Goal: Task Accomplishment & Management: Complete application form

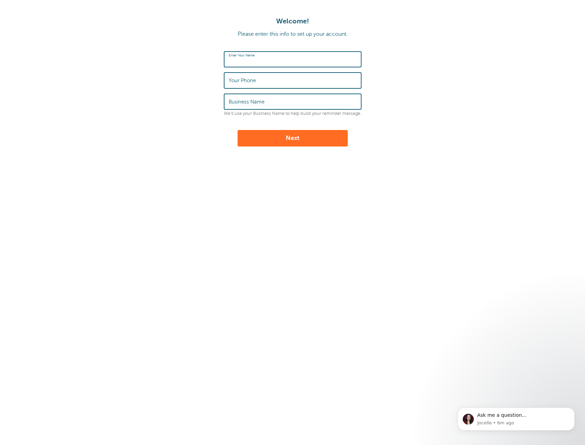
click at [287, 59] on input "Enter Your Name" at bounding box center [293, 59] width 128 height 15
type input "[PERSON_NAME]"
type input "5597075459"
drag, startPoint x: 270, startPoint y: 105, endPoint x: 216, endPoint y: 106, distance: 54.8
click at [216, 106] on form "Enter Your Name Jack B Martin Your Phone 5597075459 Business Name Quill ADA Inc…" at bounding box center [292, 98] width 571 height 95
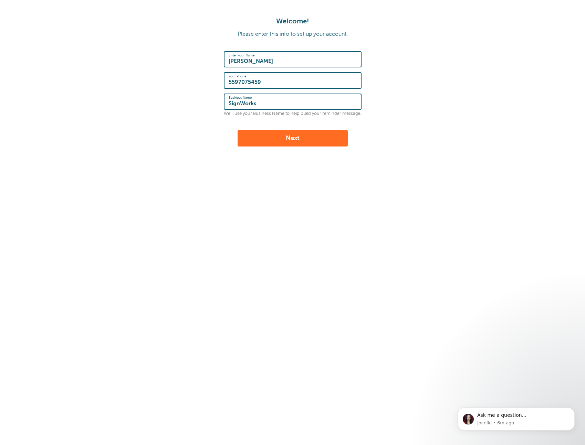
type input "SignWorks"
click at [297, 143] on button "Next" at bounding box center [293, 138] width 110 height 17
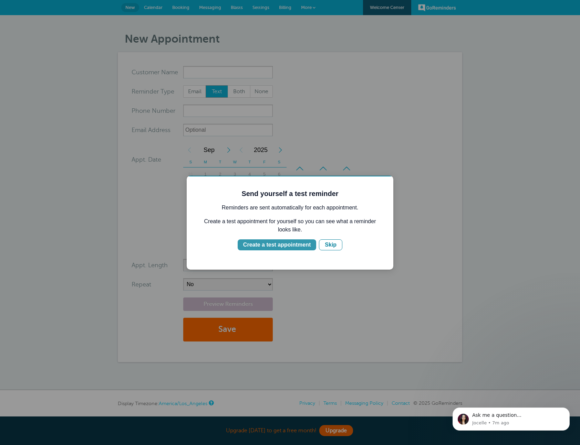
click at [275, 245] on div "Create a test appointment" at bounding box center [276, 245] width 67 height 8
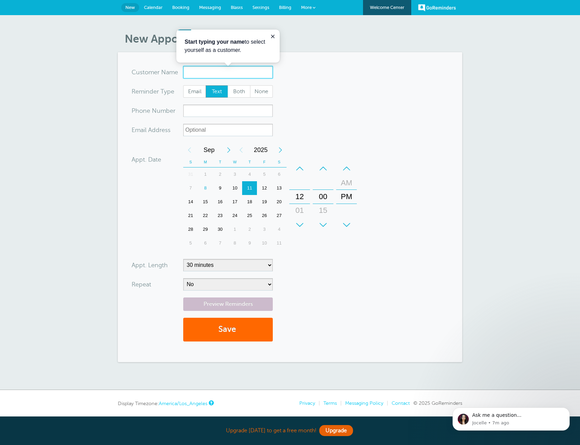
click at [216, 73] on input "x-no-autofill" at bounding box center [228, 72] width 90 height 12
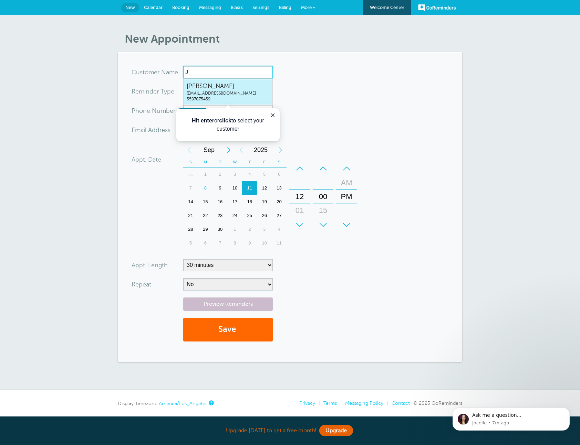
click at [223, 90] on link "[PERSON_NAME] [PERSON_NAME][EMAIL_ADDRESS][DOMAIN_NAME] 5597075459" at bounding box center [228, 92] width 88 height 26
type input "[EMAIL_ADDRESS]"
type input "[PERSON_NAME]"
type input "5597075459"
type input "[EMAIL_ADDRESS][DOMAIN_NAME]"
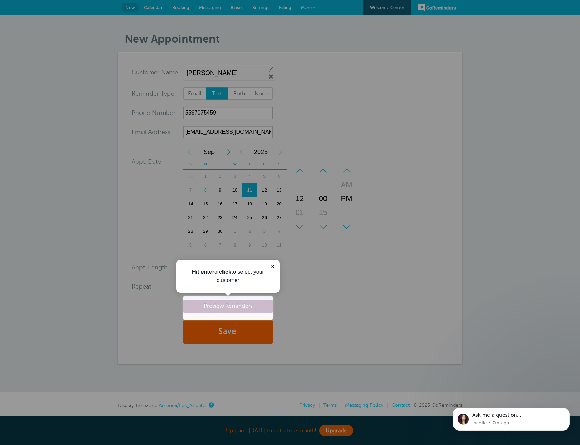
scroll to position [24, 0]
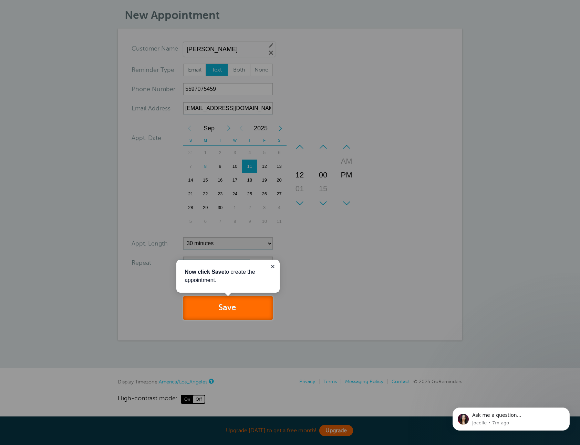
click at [244, 306] on button "Save" at bounding box center [228, 308] width 90 height 24
